Goal: Task Accomplishment & Management: Complete application form

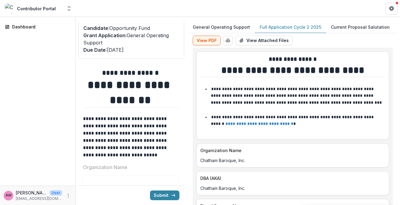
click at [297, 27] on p "Full Application Cycle 2 2025" at bounding box center [289, 27] width 61 height 6
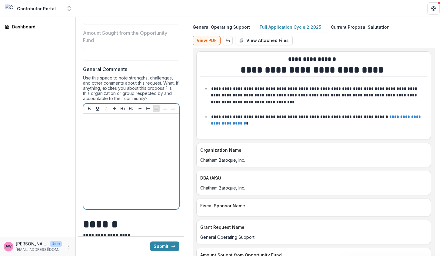
click at [116, 134] on div at bounding box center [131, 161] width 91 height 91
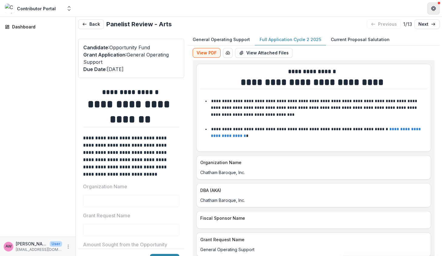
click at [399, 6] on icon "Get Help" at bounding box center [433, 6] width 2 height 1
click at [399, 9] on header at bounding box center [259, 8] width 366 height 17
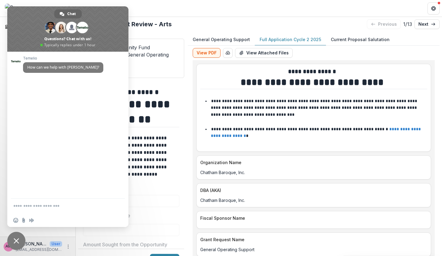
click at [148, 190] on label "Organization Name" at bounding box center [129, 186] width 93 height 7
click at [14, 205] on span "Close chat" at bounding box center [16, 240] width 5 height 5
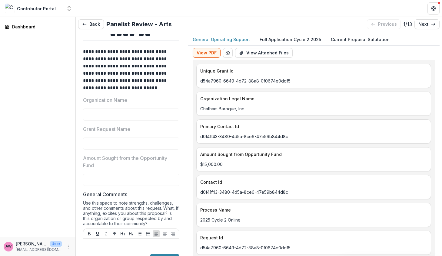
scroll to position [92, 0]
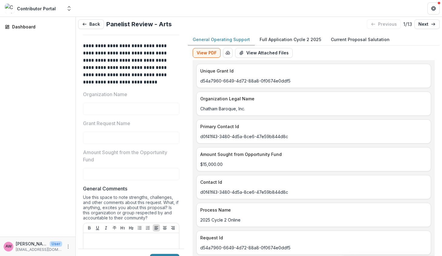
click at [290, 37] on p "Full Application Cycle 2 2025" at bounding box center [289, 39] width 61 height 6
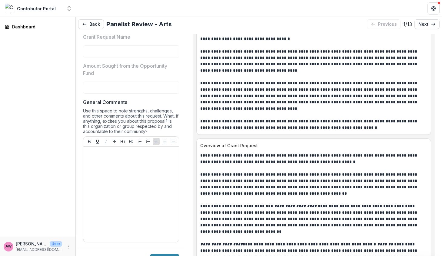
scroll to position [547, 0]
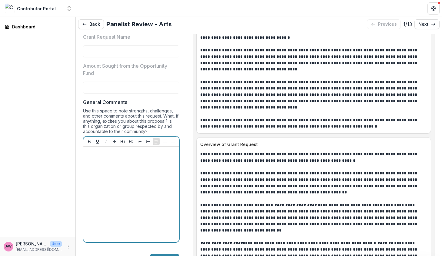
click at [121, 159] on div at bounding box center [131, 194] width 91 height 91
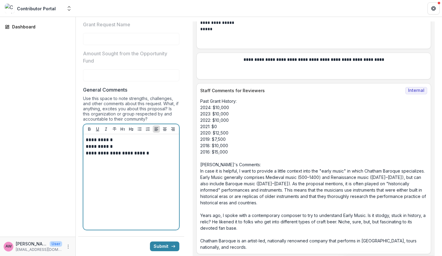
scroll to position [12, 0]
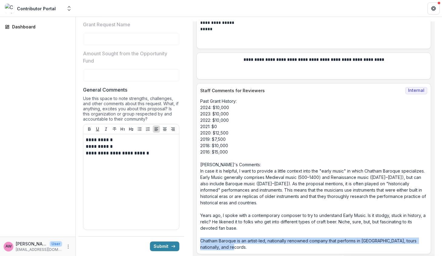
drag, startPoint x: 221, startPoint y: 246, endPoint x: 200, endPoint y: 238, distance: 22.7
click at [200, 238] on div "Past Grant History: 2024: $10,000 2023: $10,000 2022: $10,000 2021: $0 2020: $1…" at bounding box center [313, 174] width 234 height 153
copy p "Chatham Baroque is an artist-led, nationally renowned company that performs in …"
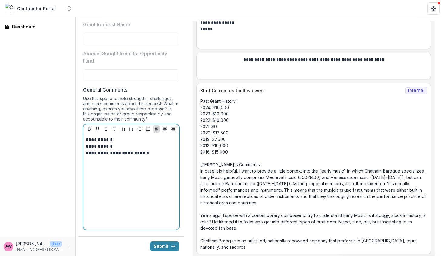
click at [116, 184] on div "**********" at bounding box center [131, 182] width 91 height 91
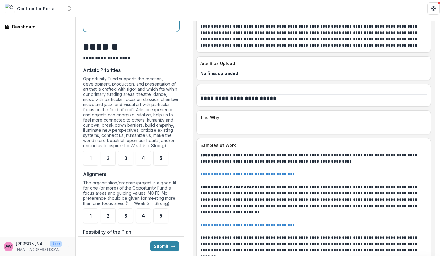
scroll to position [421, 0]
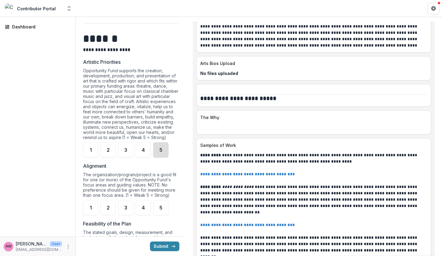
click at [158, 154] on div "5" at bounding box center [160, 150] width 15 height 15
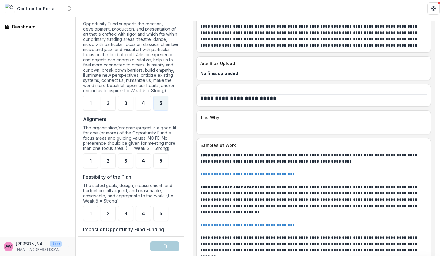
scroll to position [481, 0]
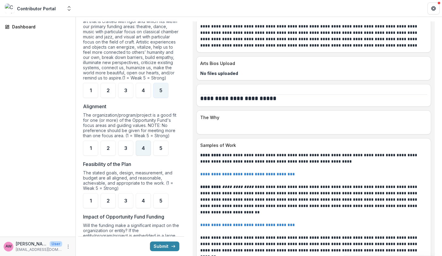
click at [144, 151] on span "4" at bounding box center [143, 148] width 3 height 5
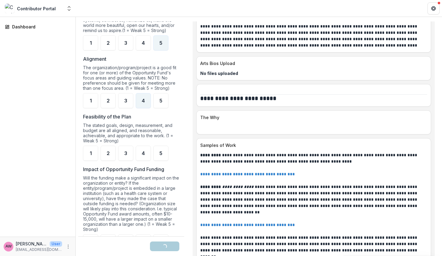
scroll to position [535, 0]
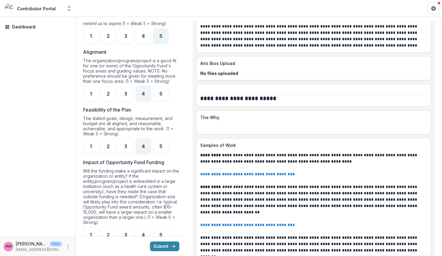
click at [143, 154] on div "4" at bounding box center [143, 146] width 15 height 15
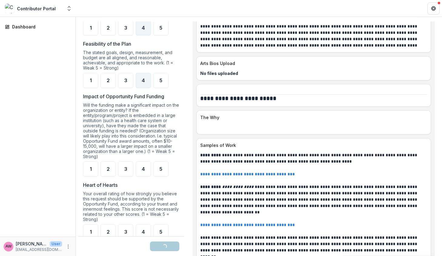
scroll to position [608, 0]
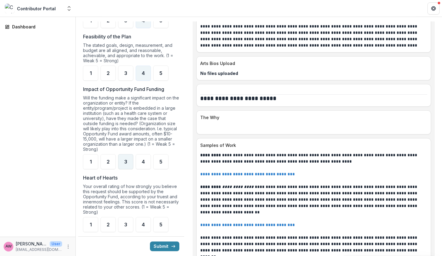
click at [126, 164] on span "3" at bounding box center [125, 161] width 3 height 5
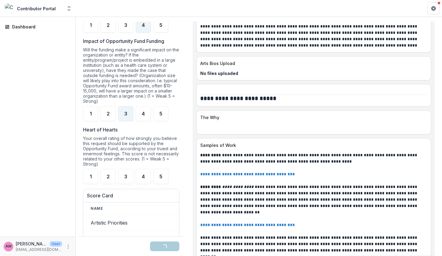
scroll to position [659, 0]
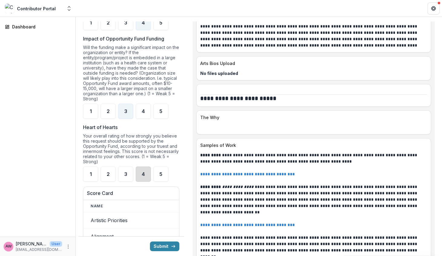
click at [140, 181] on div "4" at bounding box center [143, 174] width 15 height 15
click at [128, 178] on div "3" at bounding box center [125, 174] width 15 height 15
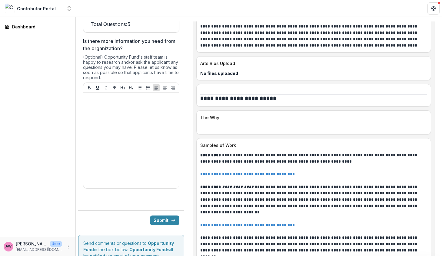
scroll to position [935, 0]
click at [168, 226] on button "Submit" at bounding box center [164, 222] width 29 height 10
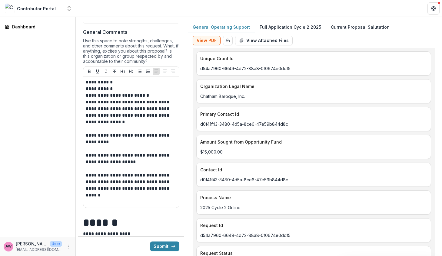
scroll to position [236, 0]
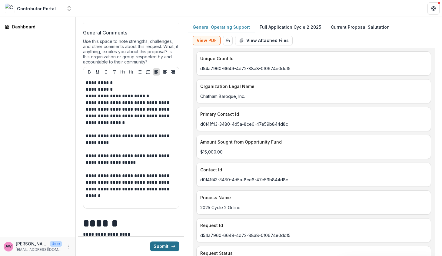
click at [168, 248] on button "Submit" at bounding box center [164, 247] width 29 height 10
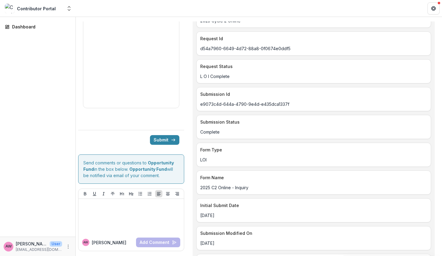
scroll to position [12, 0]
click at [172, 140] on icon "submit" at bounding box center [173, 140] width 5 height 5
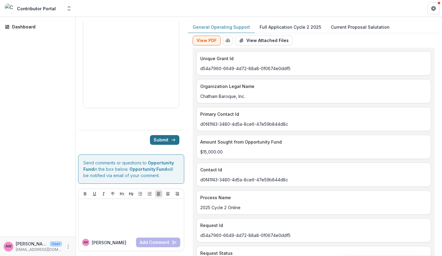
scroll to position [0, 0]
click at [171, 139] on icon "submit" at bounding box center [173, 140] width 5 height 5
